Goal: Find specific page/section: Find specific page/section

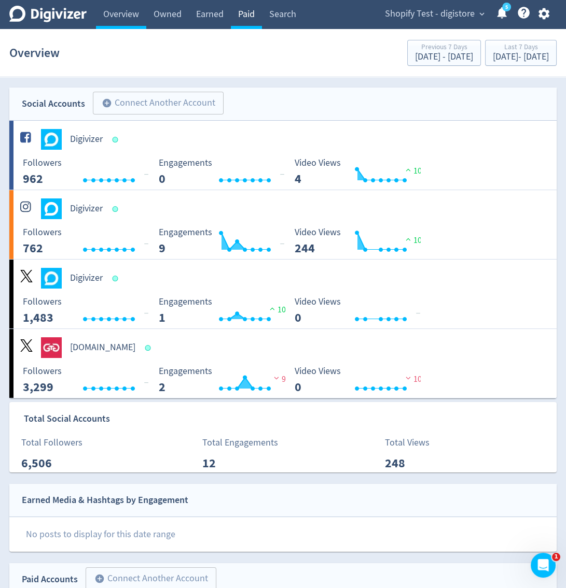
click at [241, 24] on link "Paid" at bounding box center [246, 14] width 31 height 29
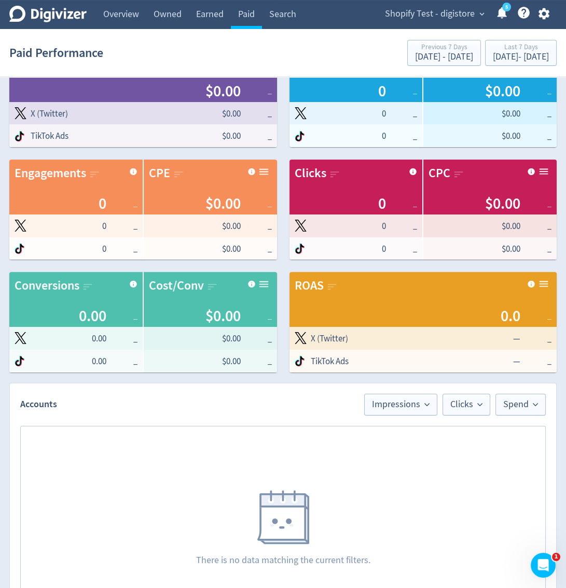
scroll to position [692, 0]
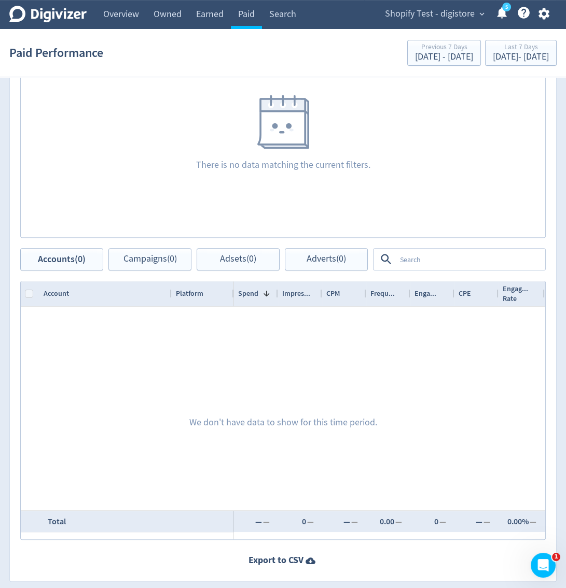
click at [474, 25] on div "Shopify Test - digistore expand_more 5 Help Center - Searchable support on usin…" at bounding box center [464, 14] width 183 height 29
click at [477, 15] on span "expand_more" at bounding box center [481, 13] width 9 height 9
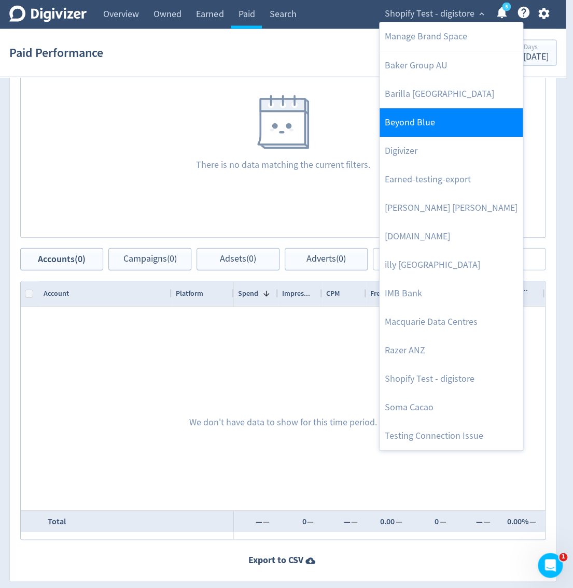
click at [434, 119] on link "Beyond Blue" at bounding box center [450, 122] width 143 height 29
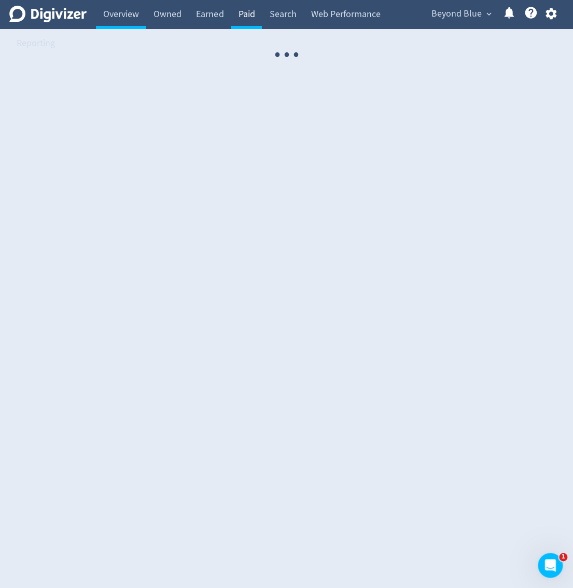
click at [248, 15] on link "Paid" at bounding box center [246, 14] width 31 height 29
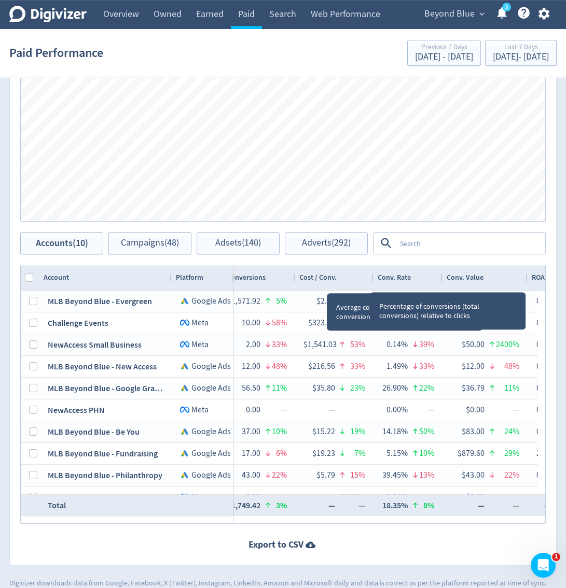
drag, startPoint x: 373, startPoint y: 276, endPoint x: 371, endPoint y: 283, distance: 6.6
click at [371, 283] on div at bounding box center [373, 277] width 4 height 25
